Goal: Information Seeking & Learning: Check status

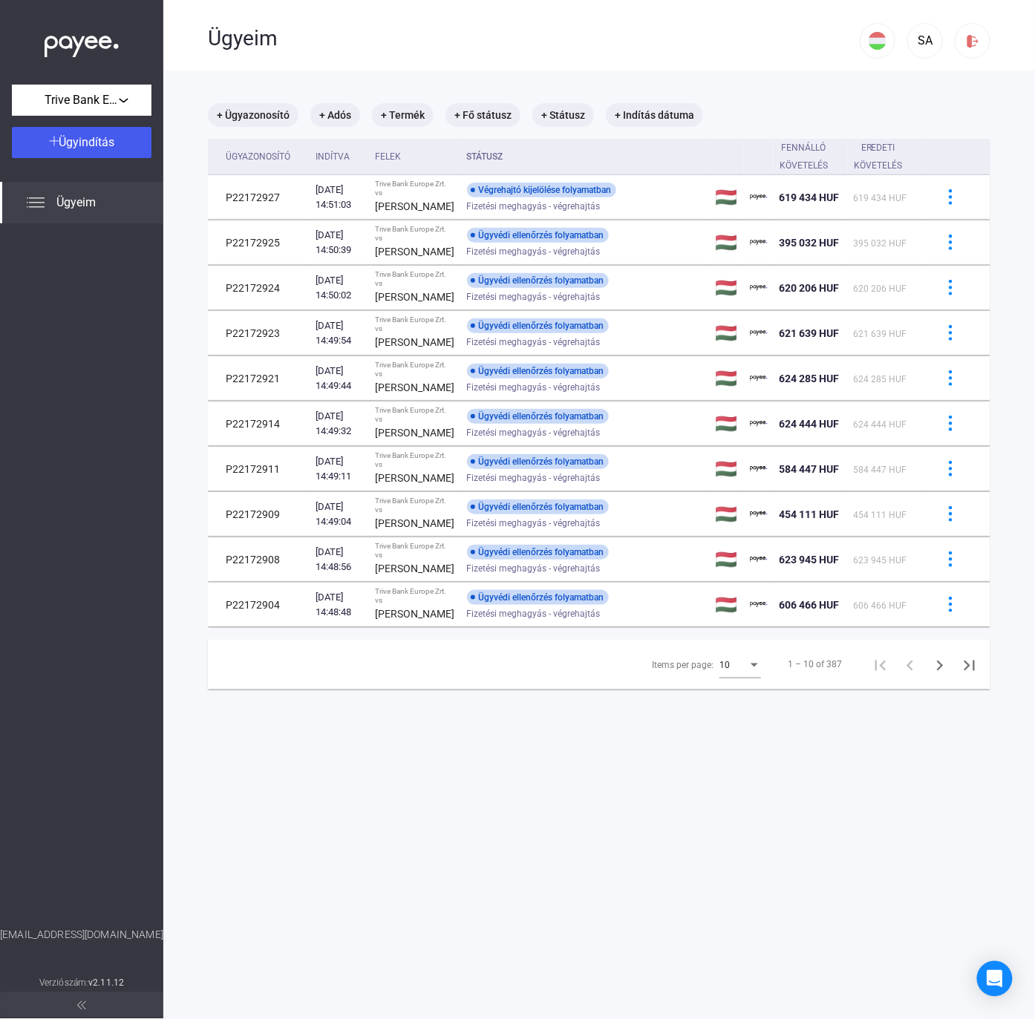
click at [570, 99] on main "+ Ügyazonosító + Adós + Termék + Fő státusz + Státusz + Indítás dátuma Ügyazono…" at bounding box center [599, 580] width 872 height 1019
click at [572, 111] on mat-chip "+ Státusz" at bounding box center [563, 115] width 62 height 24
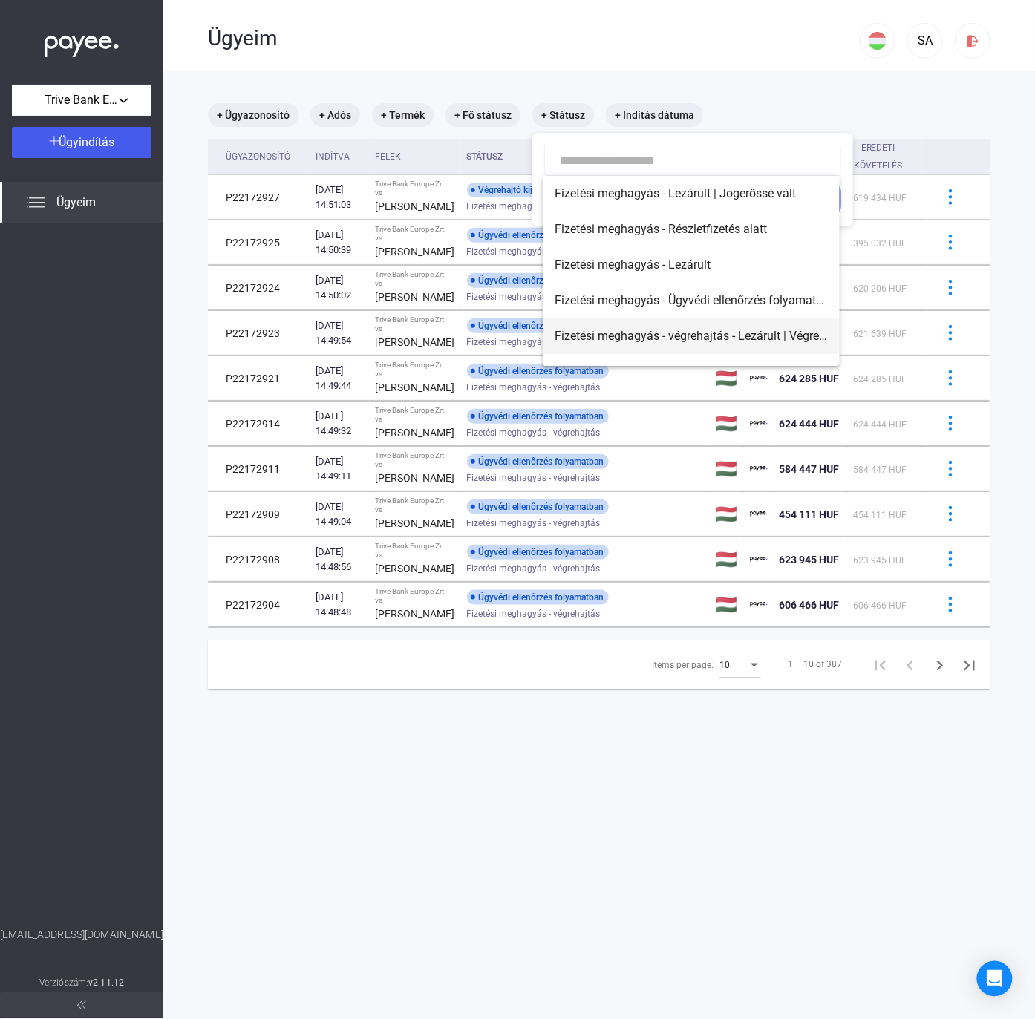
click at [760, 334] on span "Fizetési meghagyás - végrehajtás - Lezárult | Végrehajtó kijelölve" at bounding box center [691, 336] width 273 height 18
type input "**********"
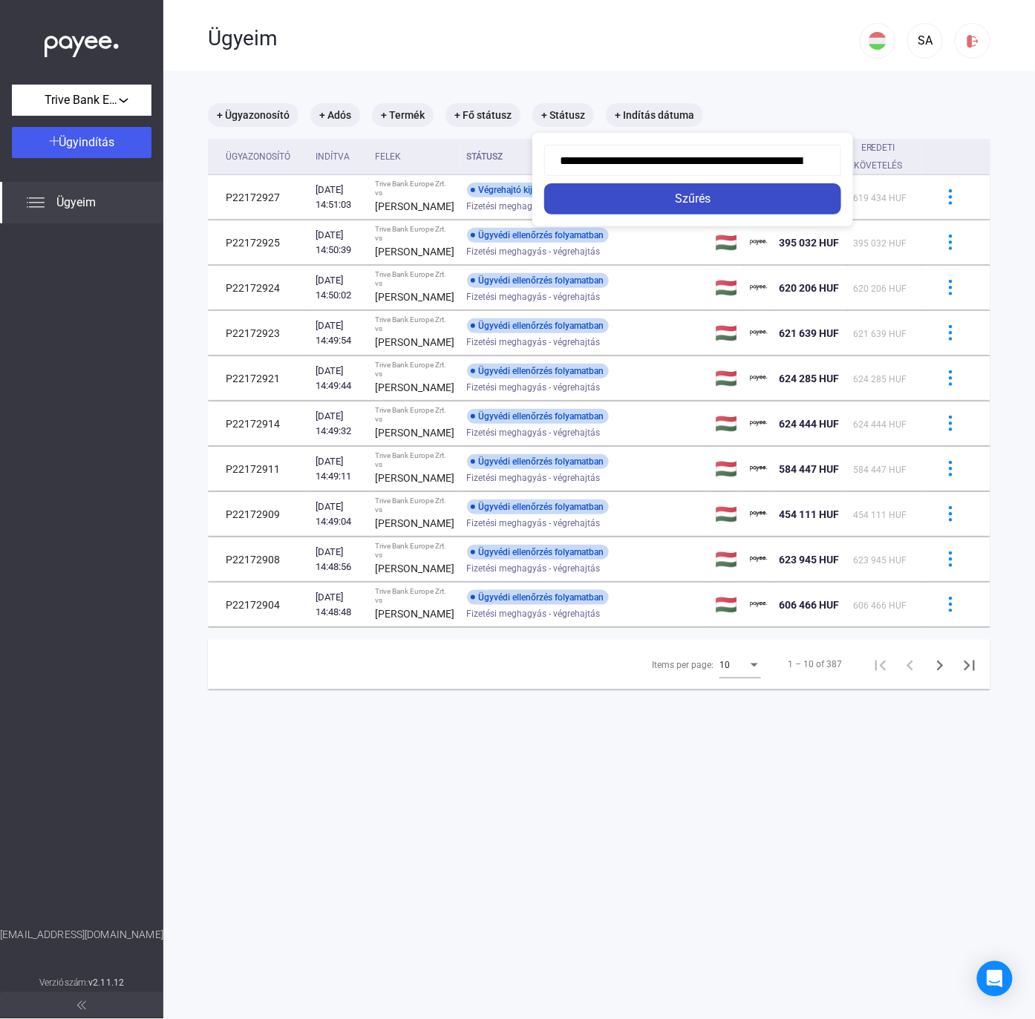
click at [705, 198] on div "Szűrés" at bounding box center [693, 199] width 288 height 18
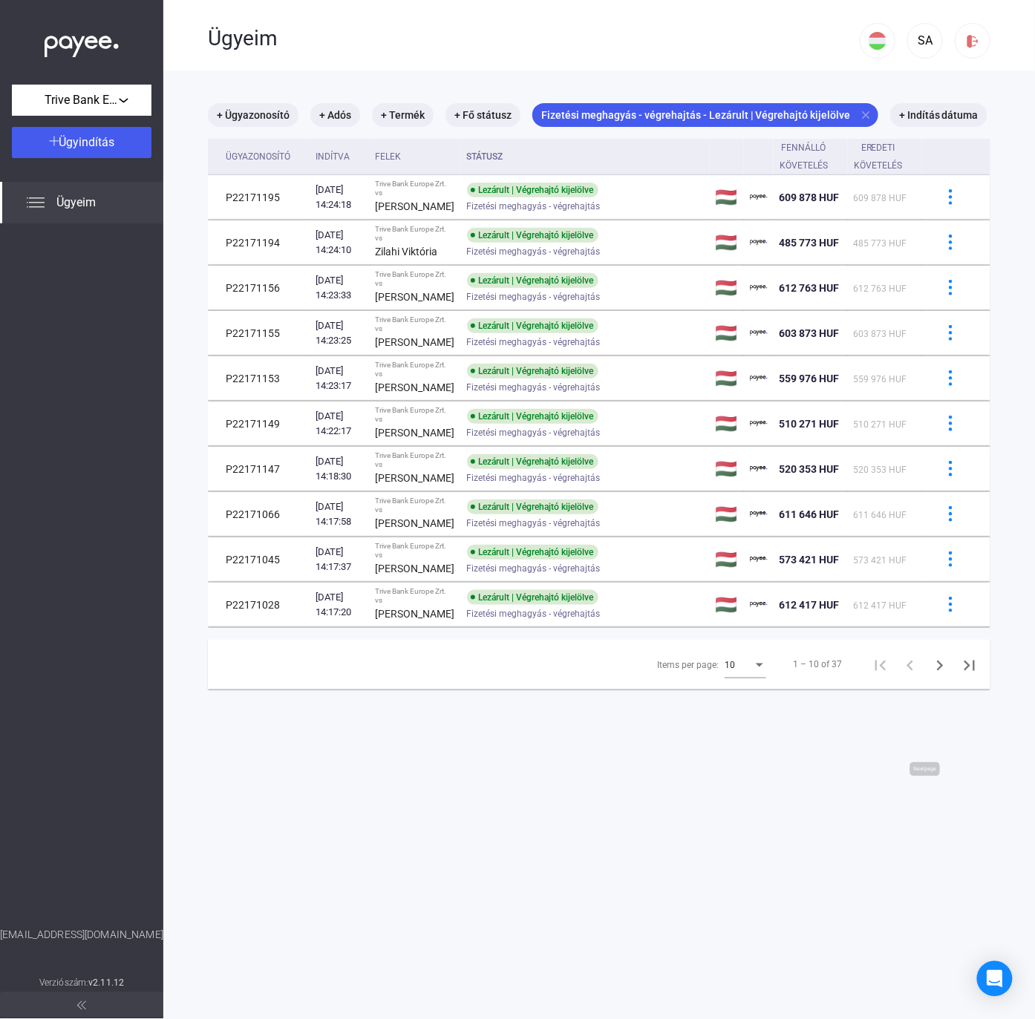
click at [930, 676] on icon "Next page" at bounding box center [940, 666] width 21 height 21
click at [921, 690] on div "Items per page: 10 11 – 20 of 37" at bounding box center [599, 665] width 783 height 50
click at [930, 676] on icon "Next page" at bounding box center [940, 666] width 21 height 21
